Goal: Information Seeking & Learning: Learn about a topic

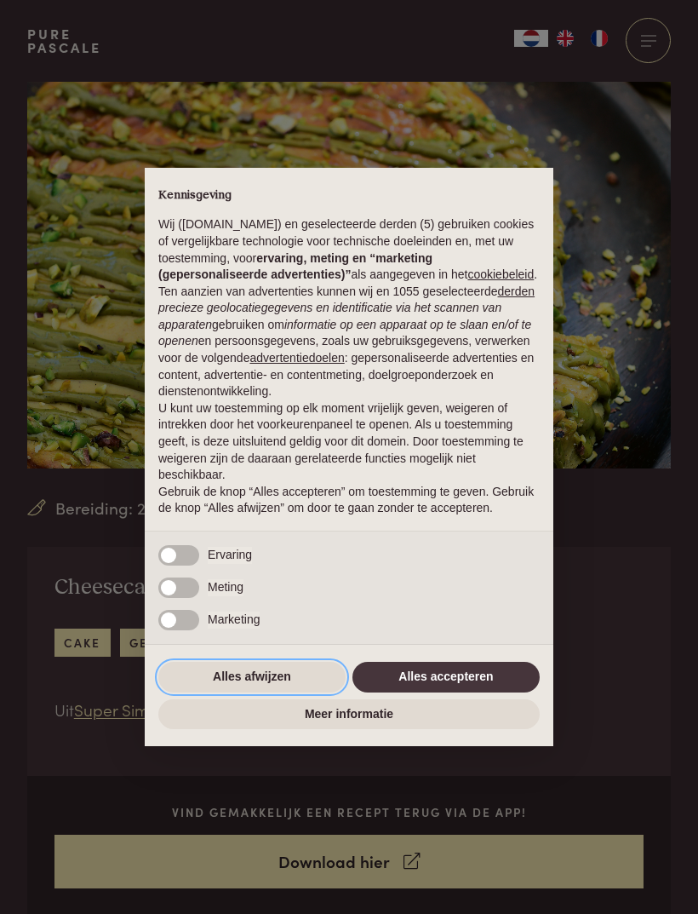
click at [199, 692] on button "Alles afwijzen" at bounding box center [251, 677] width 187 height 31
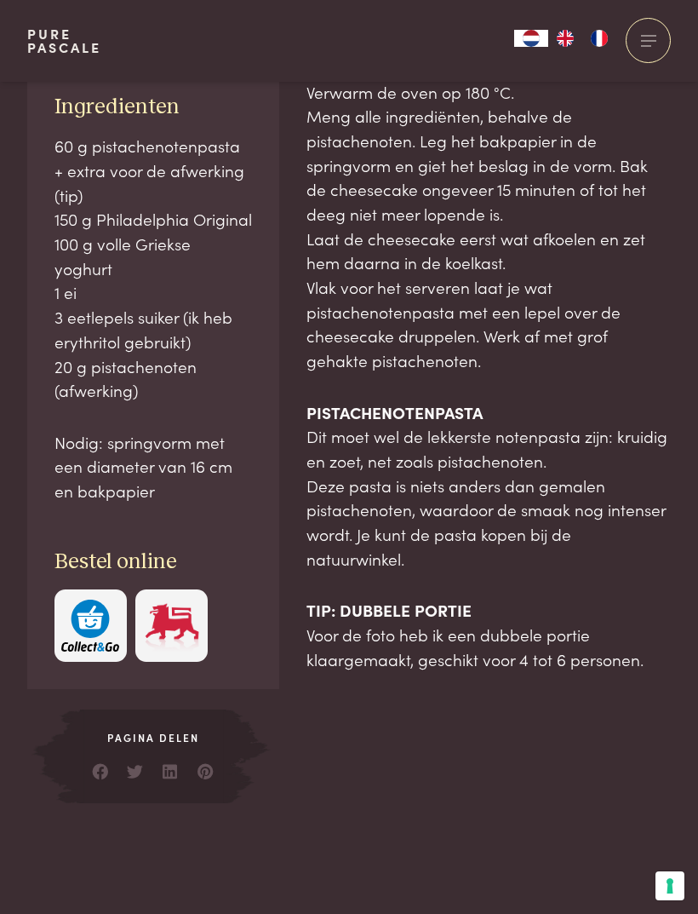
scroll to position [963, 0]
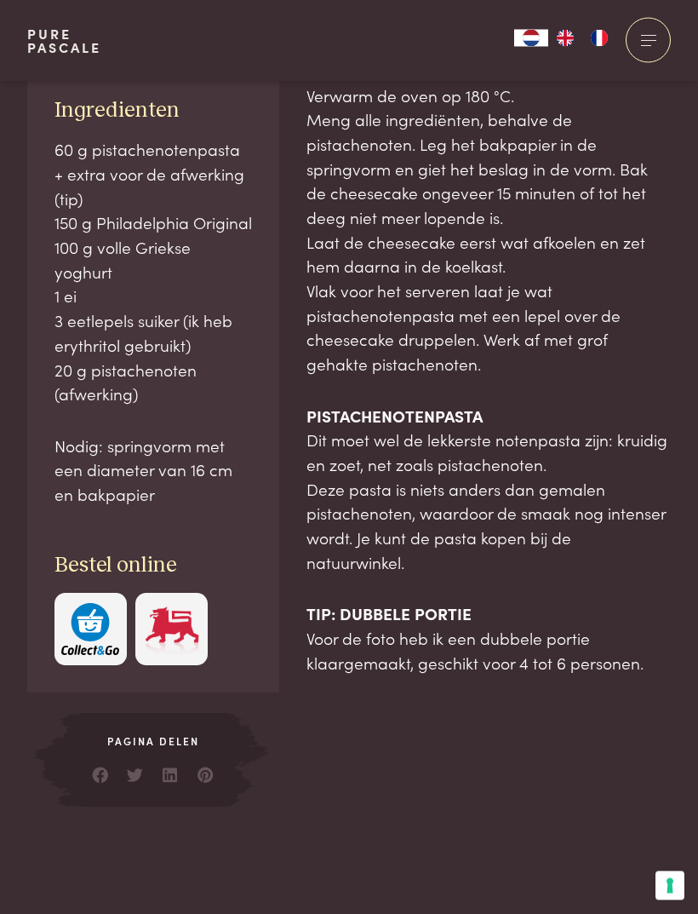
click at [652, 44] on div at bounding box center [648, 40] width 45 height 45
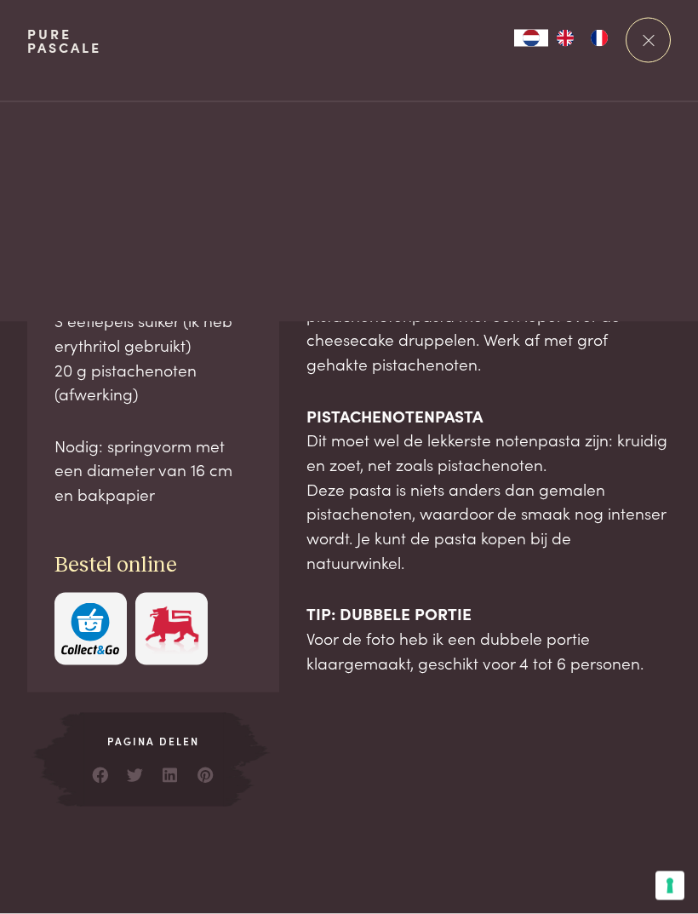
scroll to position [0, 0]
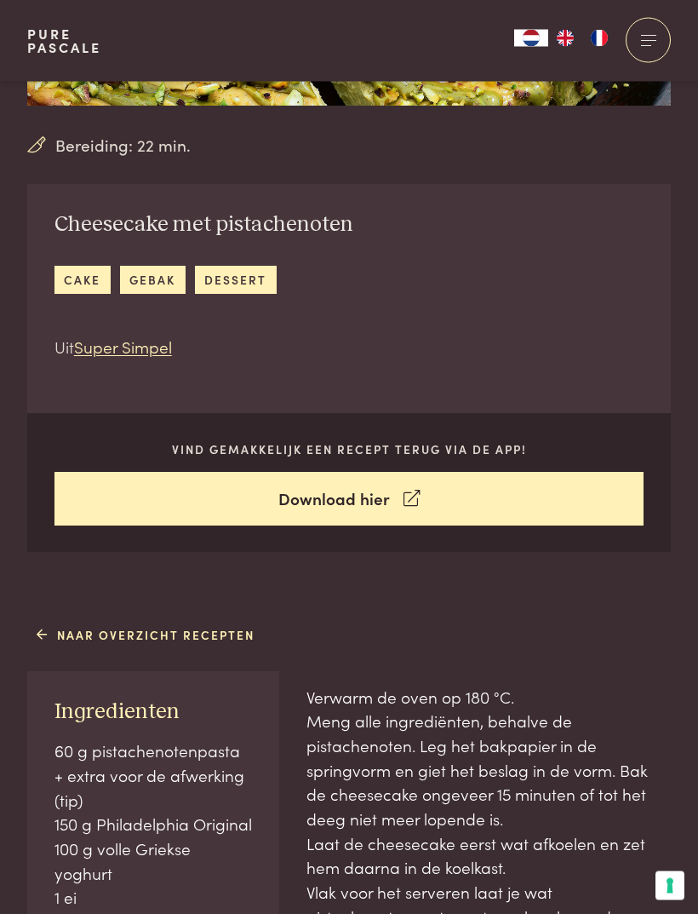
scroll to position [364, 0]
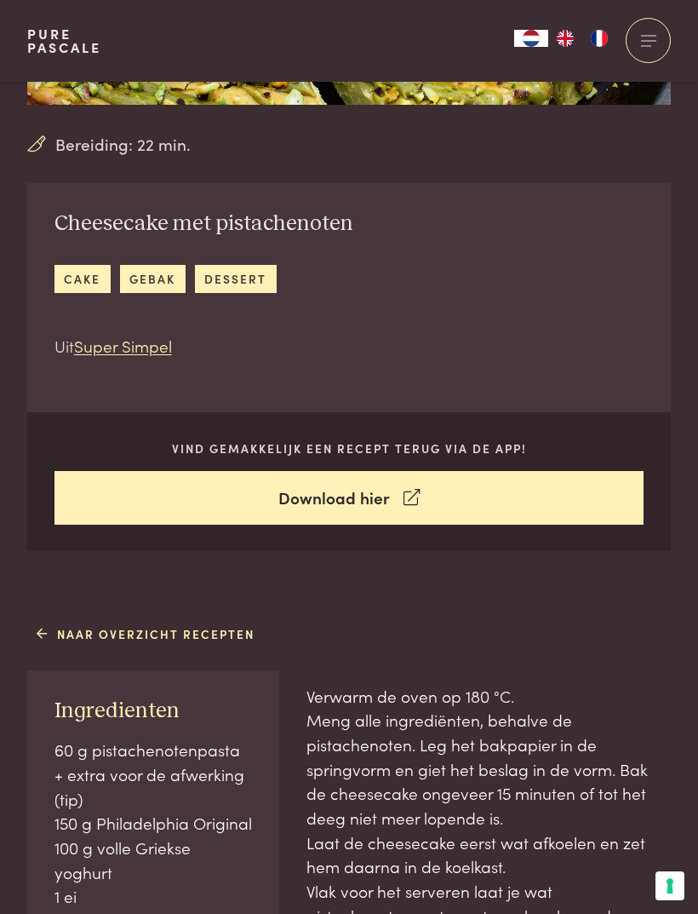
click at [77, 625] on link "Naar overzicht recepten" at bounding box center [146, 634] width 219 height 18
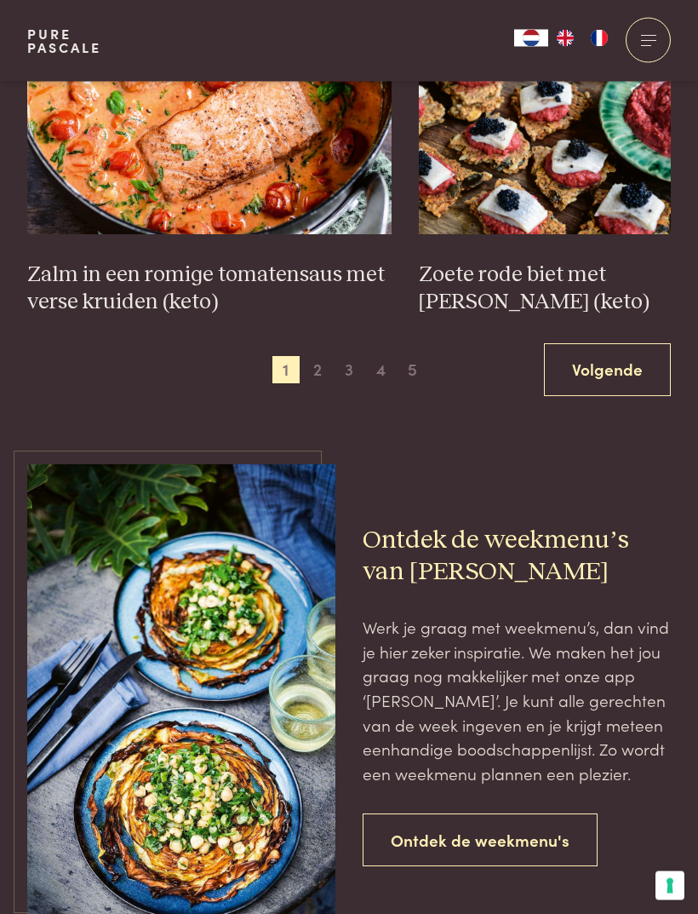
scroll to position [2586, 0]
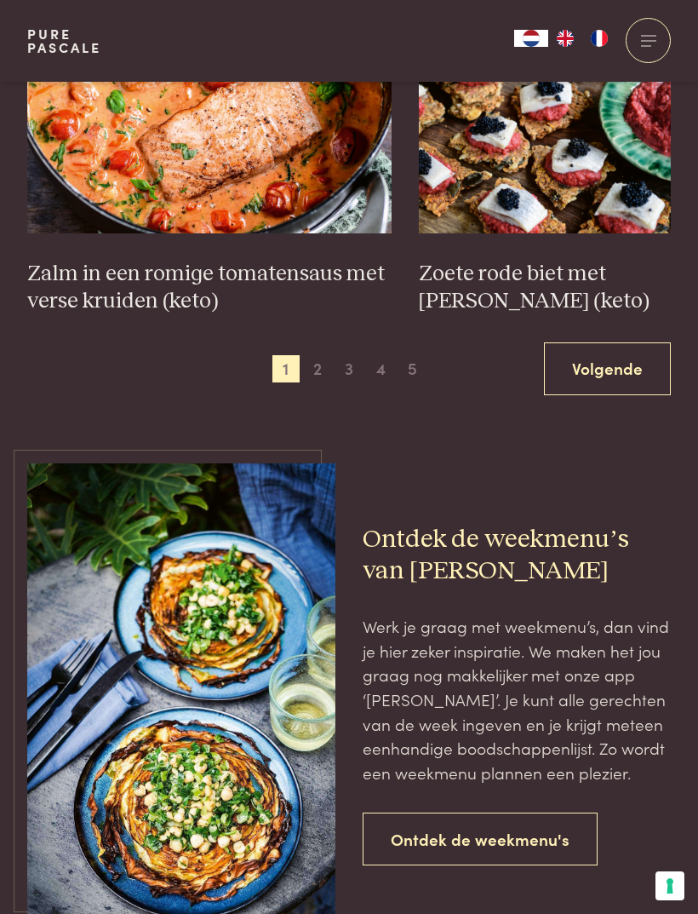
click at [653, 355] on link "Volgende" at bounding box center [607, 369] width 127 height 54
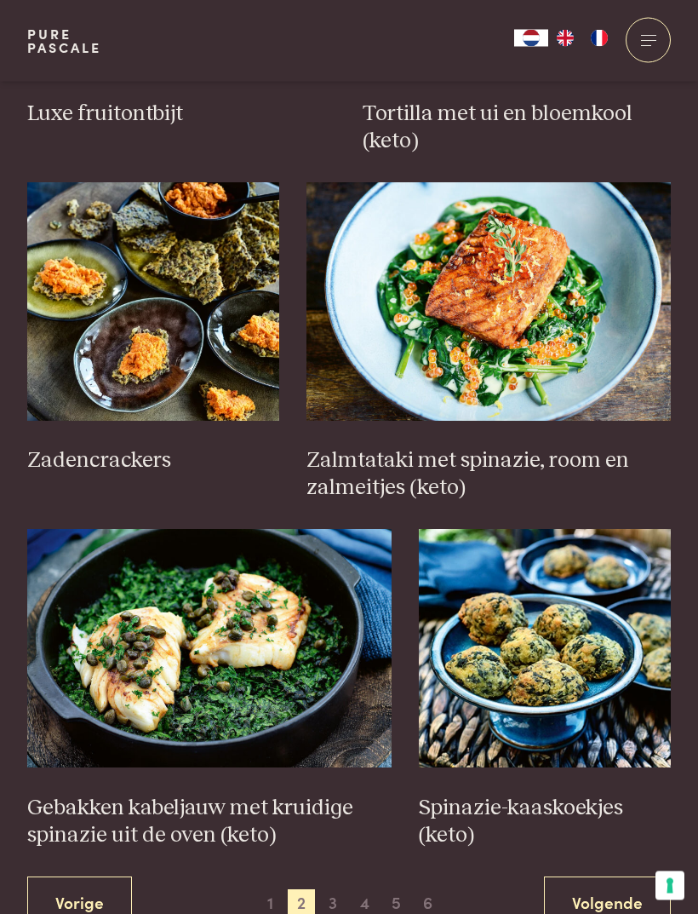
scroll to position [2052, 0]
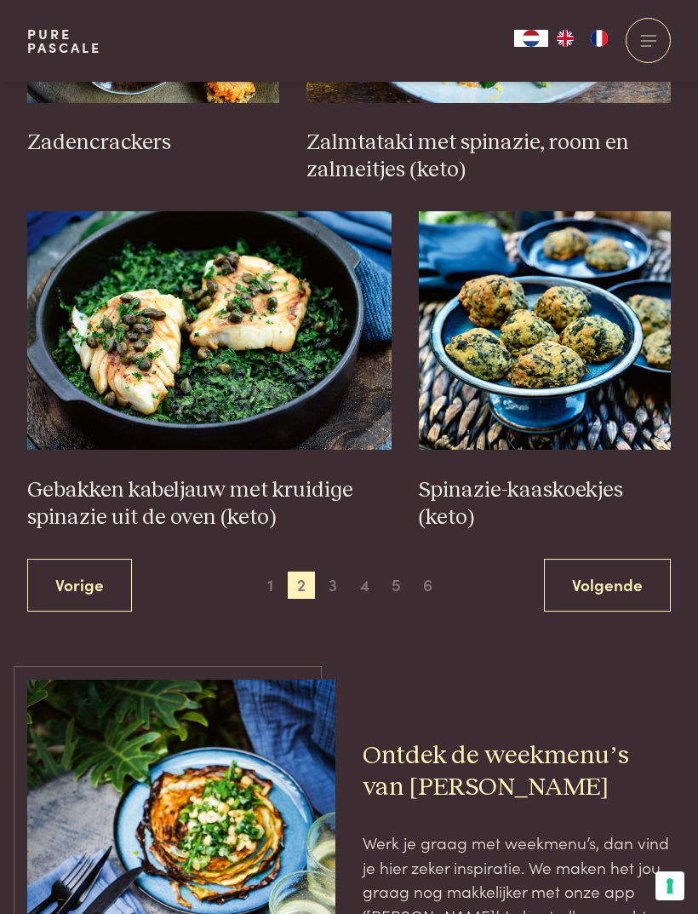
click at [606, 565] on link "Volgende" at bounding box center [607, 586] width 127 height 54
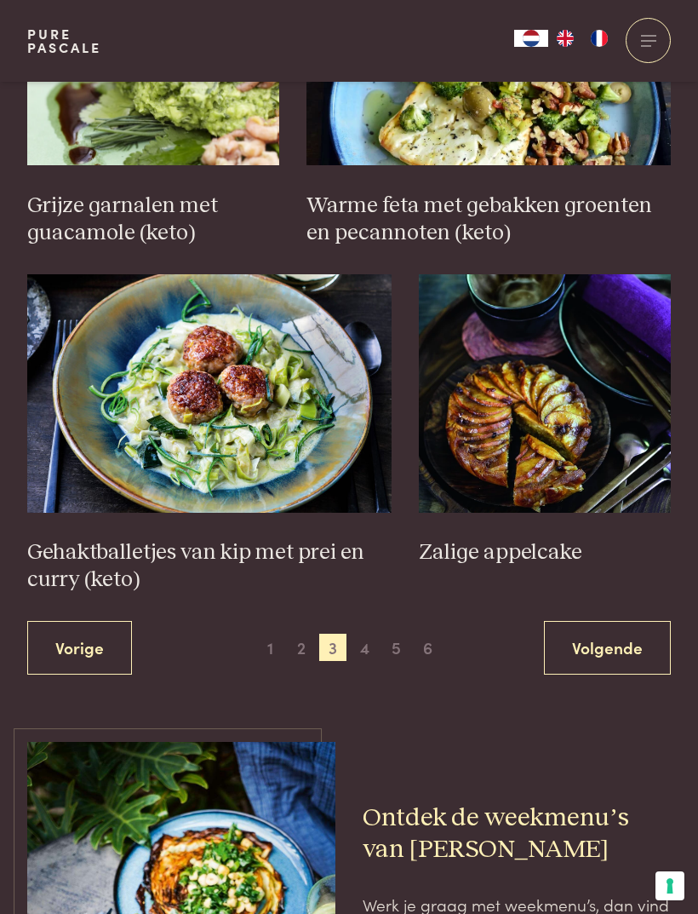
scroll to position [2416, 0]
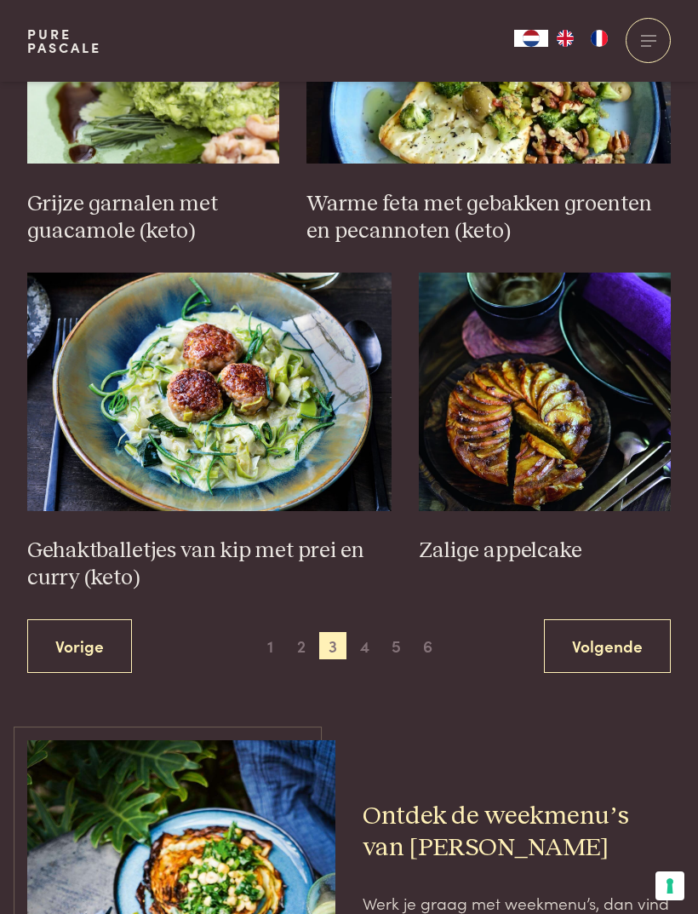
click at [629, 622] on link "Volgende" at bounding box center [607, 646] width 127 height 54
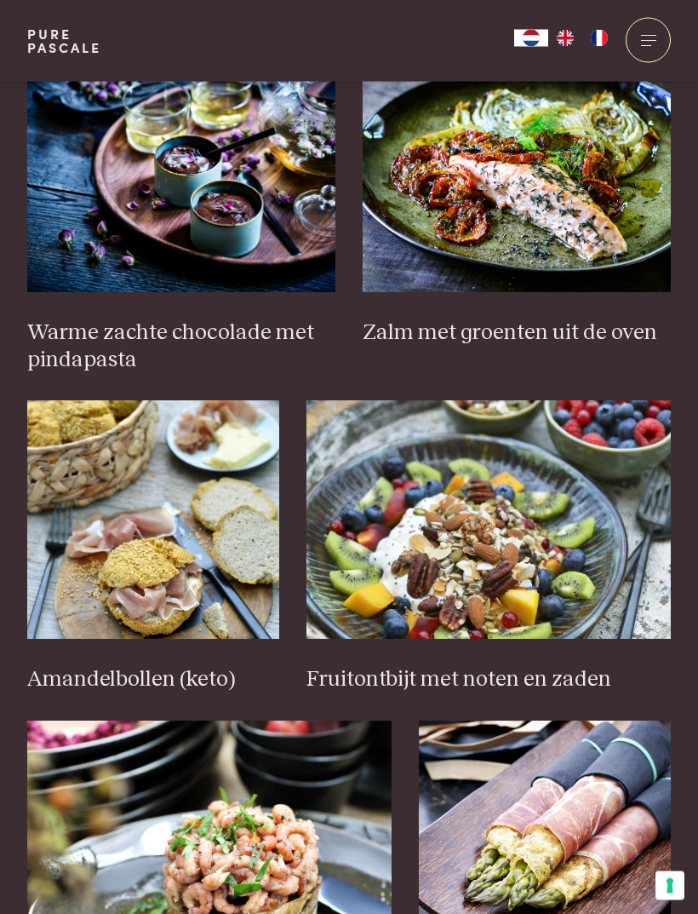
scroll to position [1860, 0]
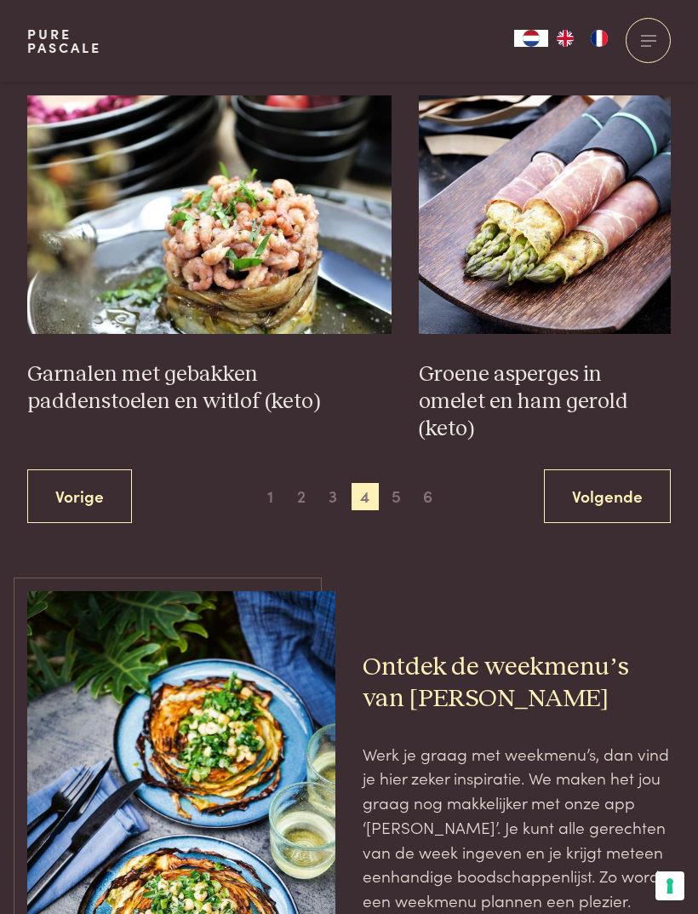
click at [632, 469] on link "Volgende" at bounding box center [607, 496] width 127 height 54
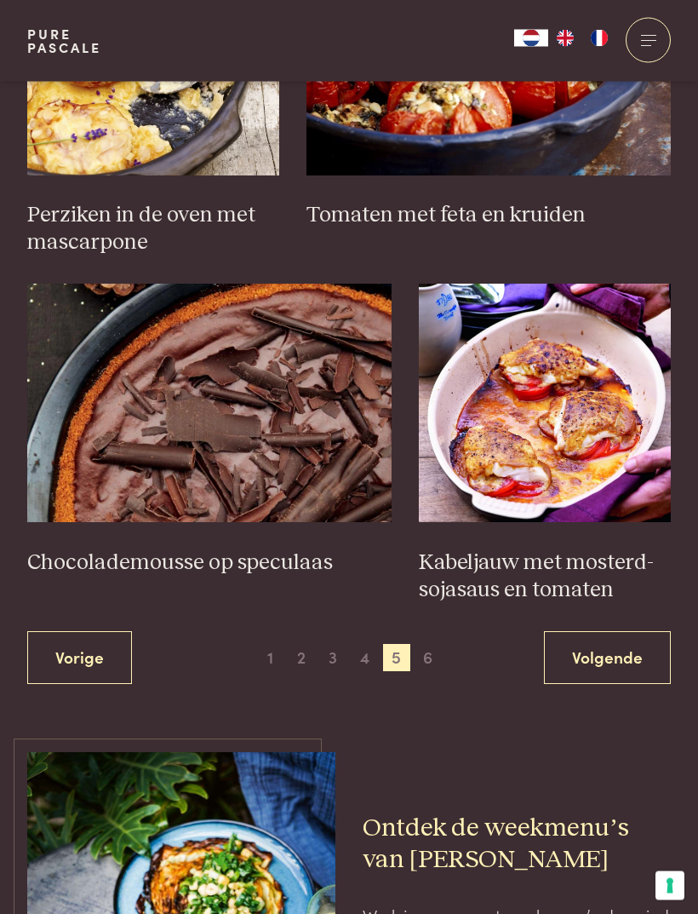
scroll to position [2297, 0]
click at [628, 644] on link "Volgende" at bounding box center [607, 658] width 127 height 54
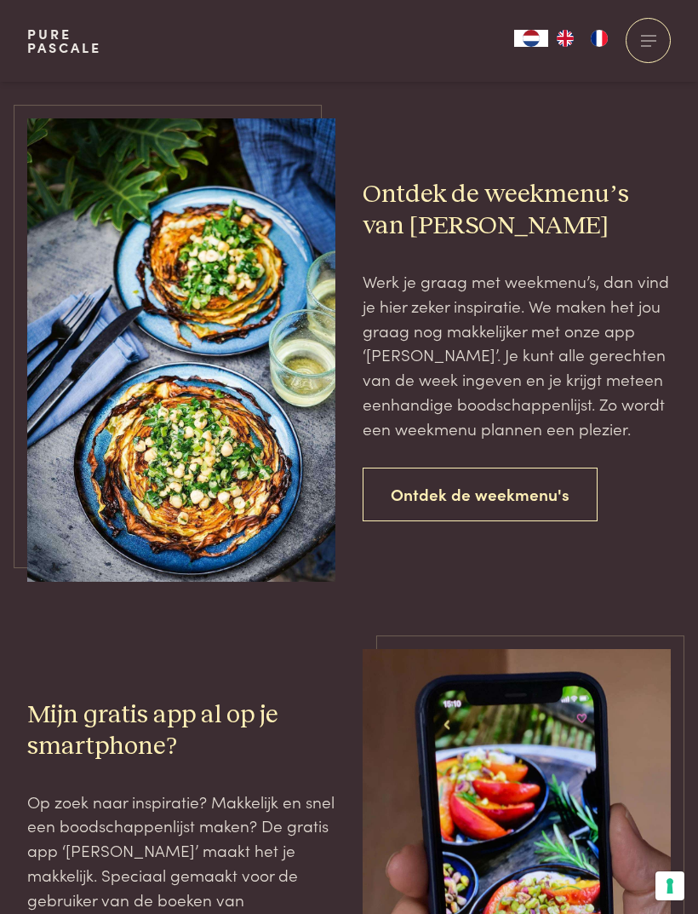
scroll to position [1185, 0]
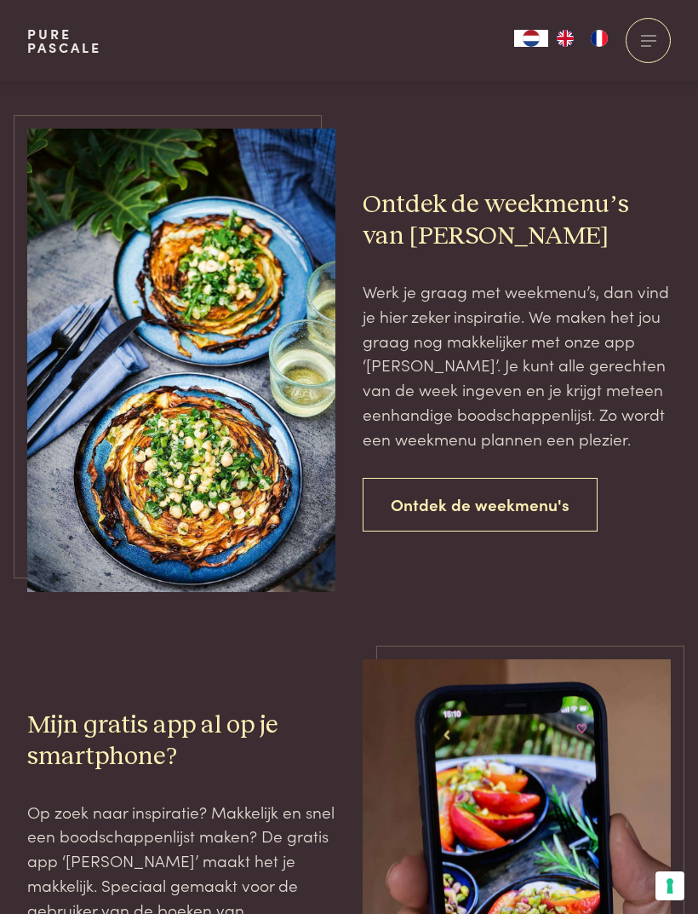
click at [586, 491] on link "Ontdek de weekmenu's" at bounding box center [480, 505] width 235 height 54
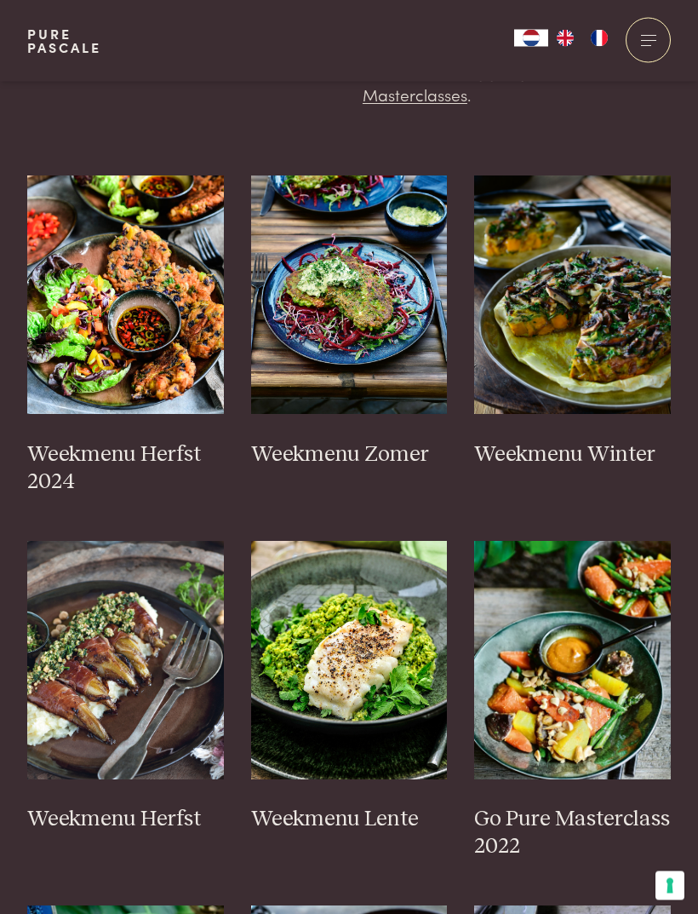
scroll to position [468, 0]
click at [66, 313] on img at bounding box center [125, 294] width 197 height 238
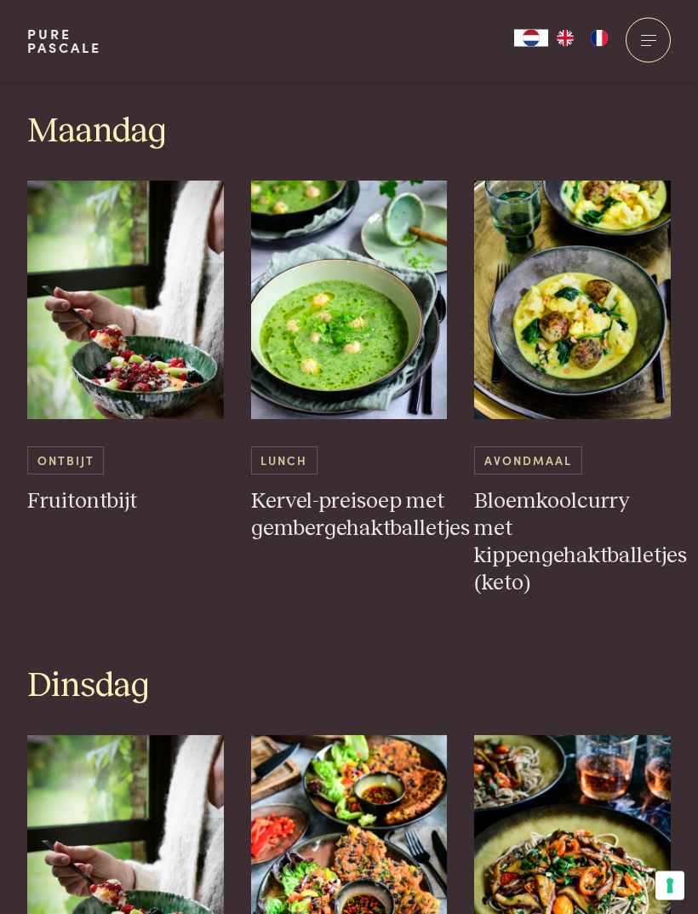
scroll to position [745, 0]
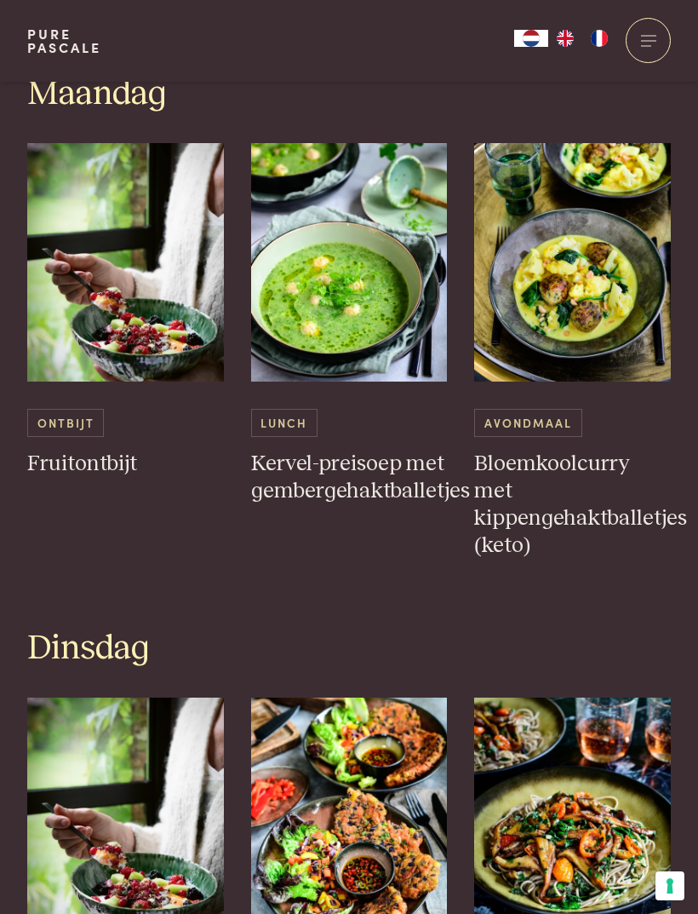
click at [646, 628] on h1 "Dinsdag" at bounding box center [349, 649] width 644 height 43
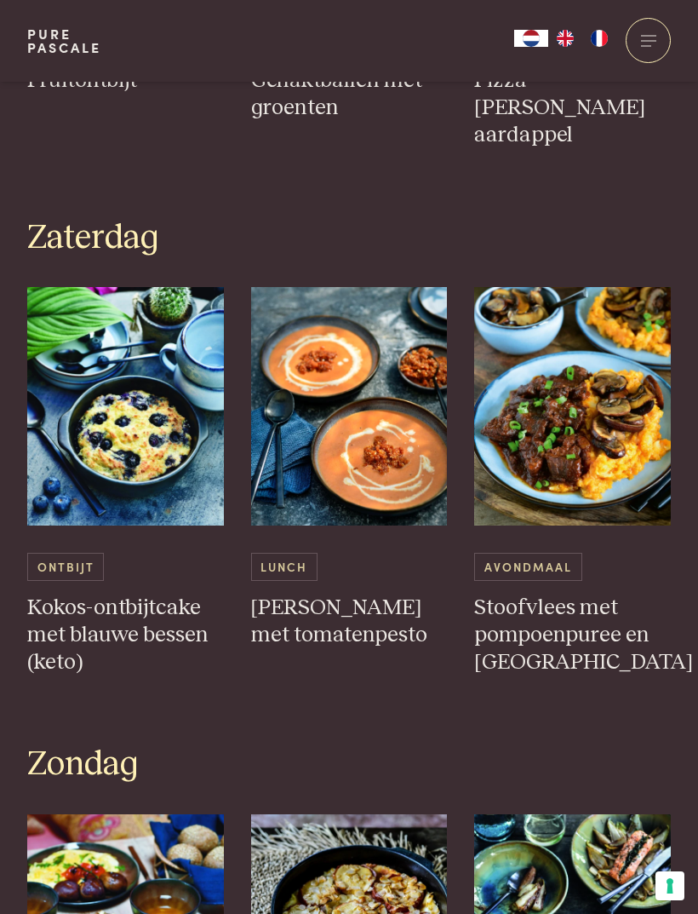
scroll to position [3312, 0]
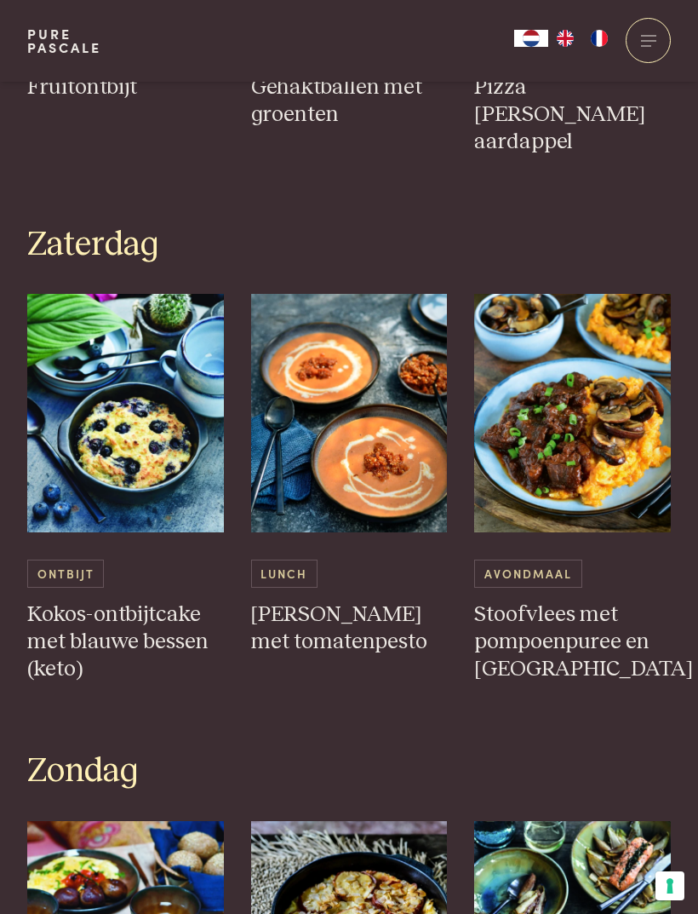
click at [637, 443] on img at bounding box center [572, 413] width 197 height 238
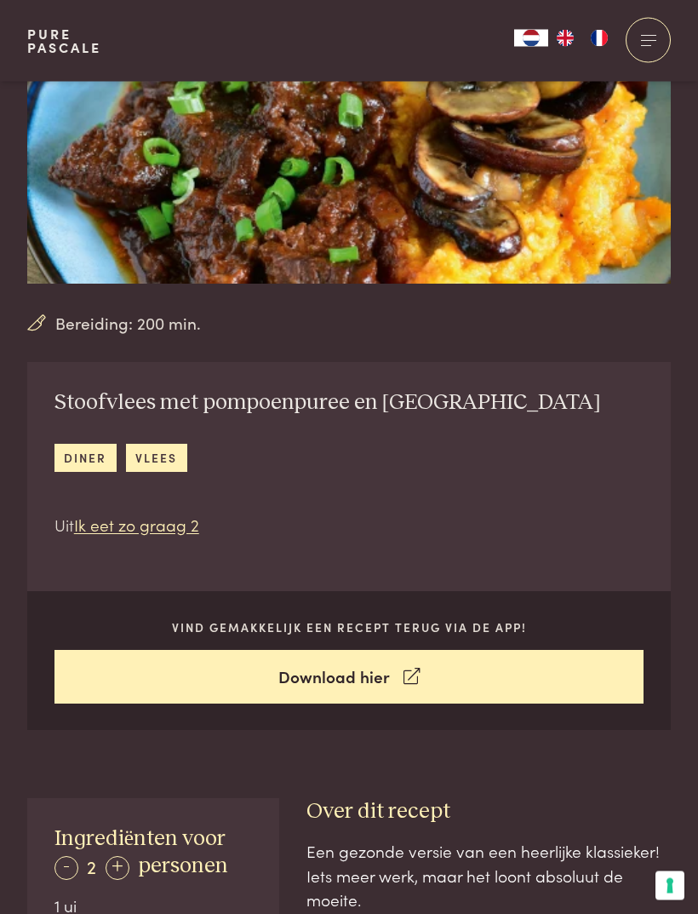
scroll to position [178, 0]
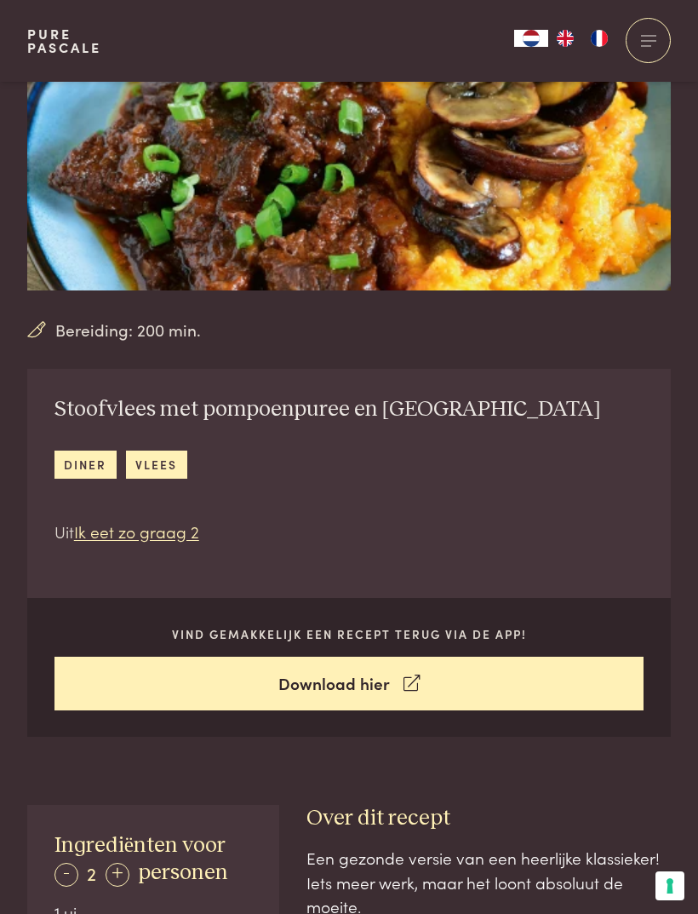
click at [121, 411] on h2 "Stoofvlees met pompoenpuree en champignons" at bounding box center [328, 409] width 547 height 27
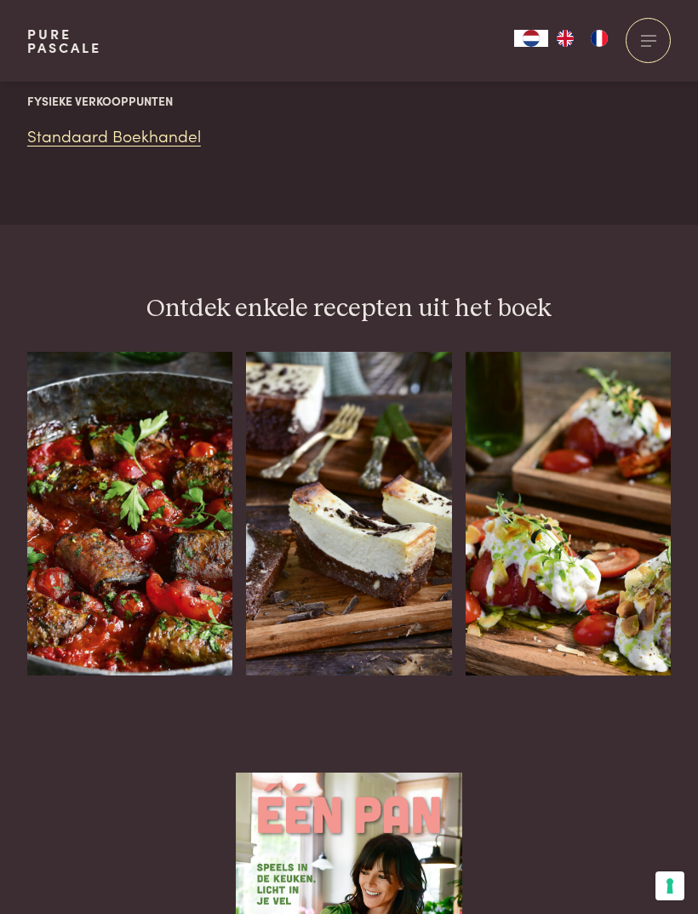
scroll to position [1979, 0]
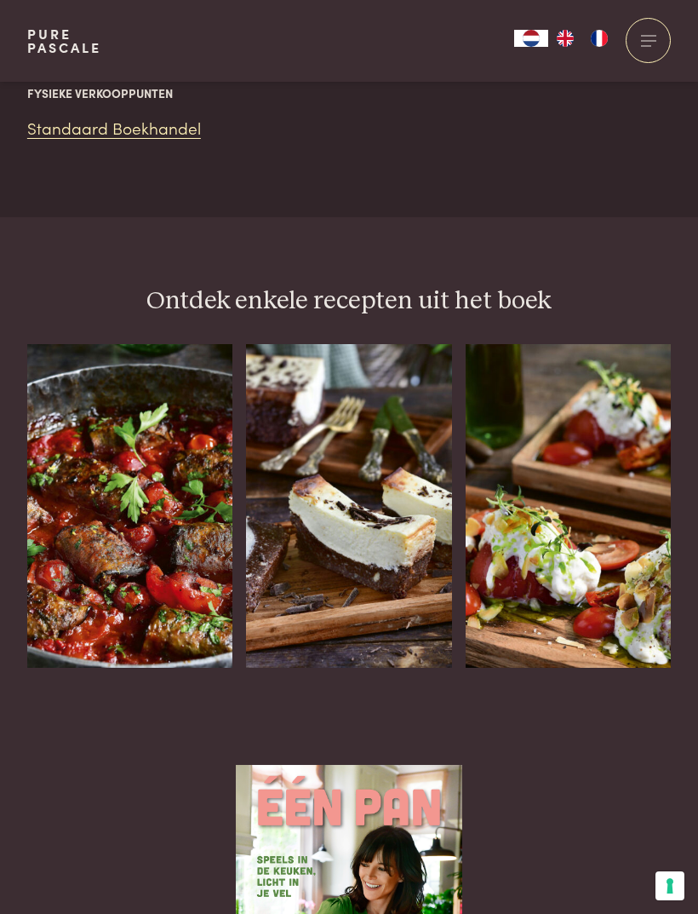
click at [588, 506] on img at bounding box center [568, 506] width 205 height 324
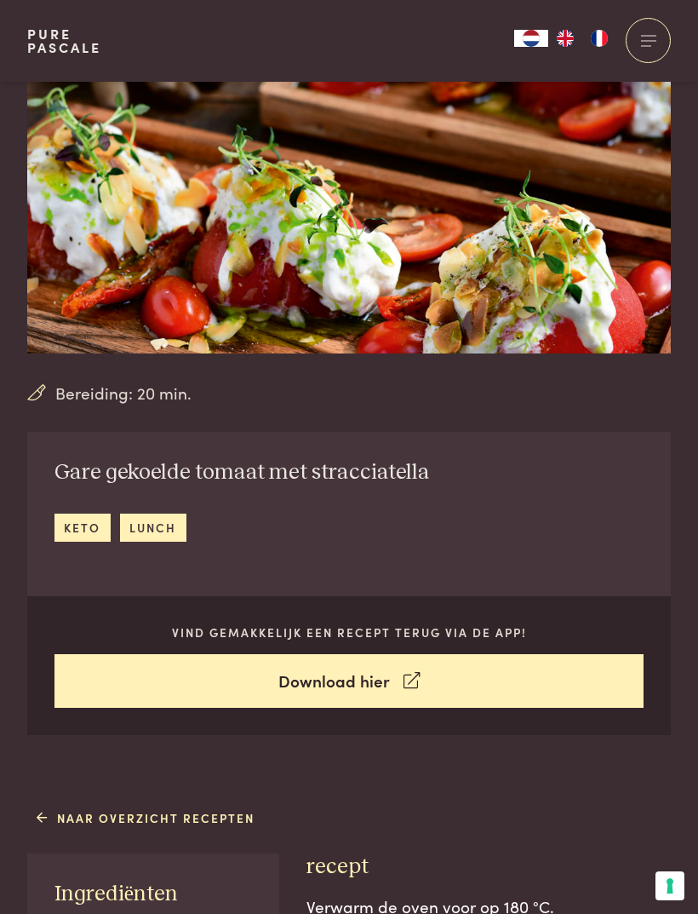
scroll to position [117, 0]
